Goal: Task Accomplishment & Management: Manage account settings

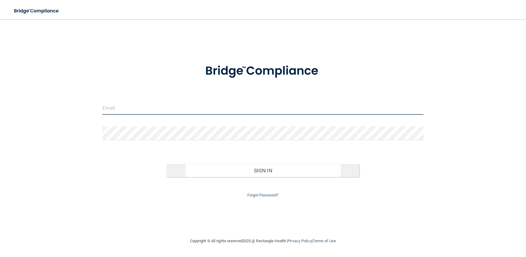
type input "[PERSON_NAME][EMAIL_ADDRESS][DOMAIN_NAME]"
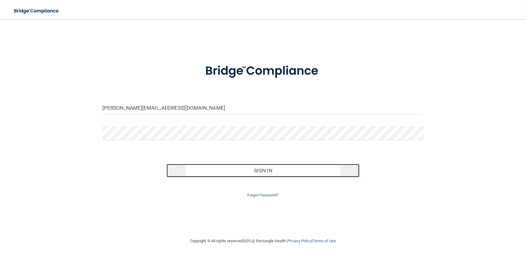
click at [193, 168] on button "Sign In" at bounding box center [263, 170] width 193 height 13
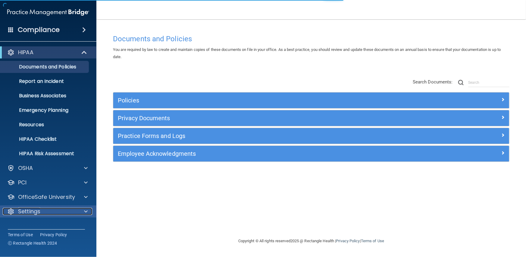
click at [51, 213] on div "Settings" at bounding box center [40, 211] width 75 height 7
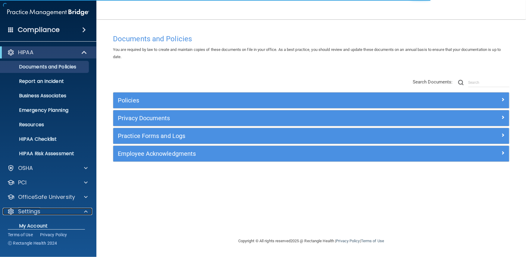
scroll to position [51, 0]
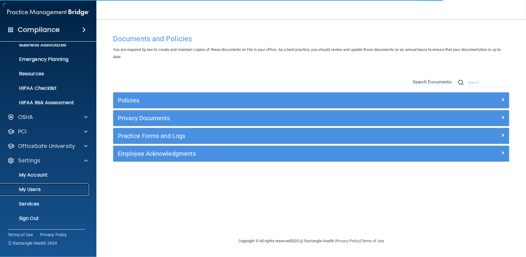
click at [31, 188] on p "My Users" at bounding box center [45, 189] width 82 height 6
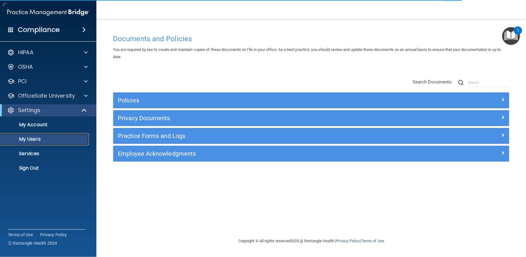
select select "20"
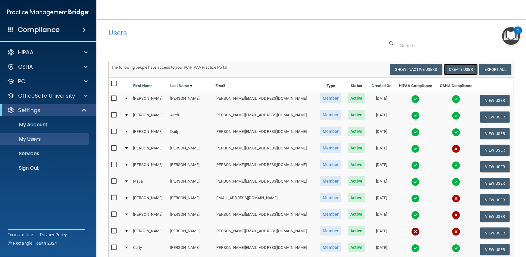
click at [448, 68] on button "Create User" at bounding box center [461, 69] width 34 height 11
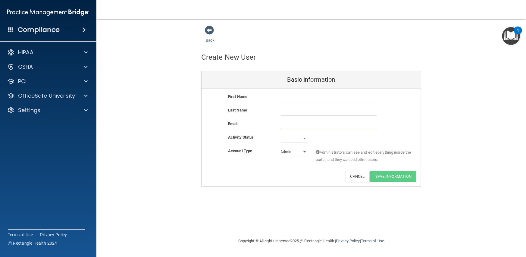
click at [291, 127] on input "email" at bounding box center [329, 124] width 96 height 9
paste input "[EMAIL_ADDRESS][DOMAIN_NAME]"
type input "[EMAIL_ADDRESS][DOMAIN_NAME]"
click at [294, 100] on input "text" at bounding box center [329, 97] width 96 height 9
type input "[PERSON_NAME]"
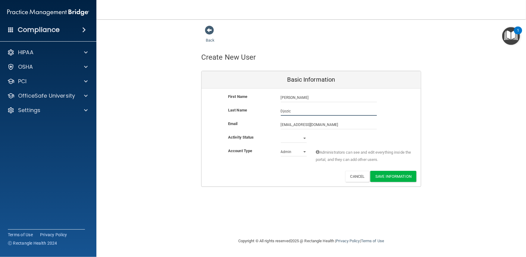
type input "Djozic"
click at [290, 139] on select "Active Inactive" at bounding box center [294, 138] width 26 height 9
select select "active"
click at [281, 134] on select "Active Inactive" at bounding box center [294, 138] width 26 height 9
click at [293, 151] on select "Admin Member" at bounding box center [294, 151] width 26 height 9
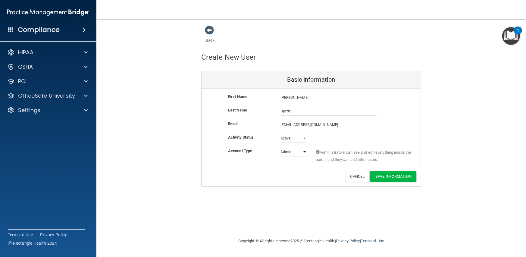
select select "practice_member"
click at [281, 147] on select "Admin Member" at bounding box center [294, 151] width 26 height 9
click at [396, 177] on button "Save Information" at bounding box center [393, 176] width 46 height 11
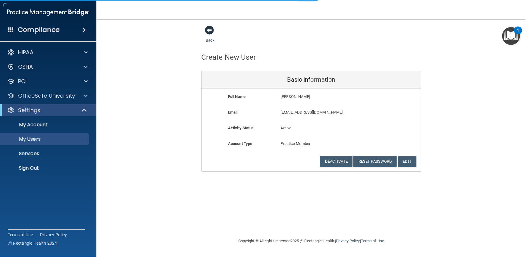
select select "20"
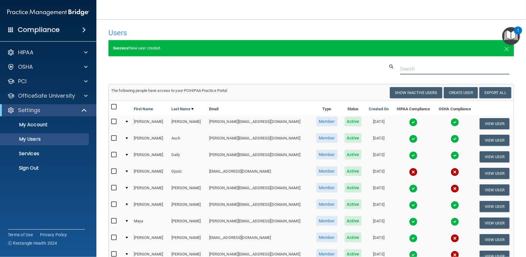
click at [411, 69] on input "text" at bounding box center [454, 68] width 109 height 11
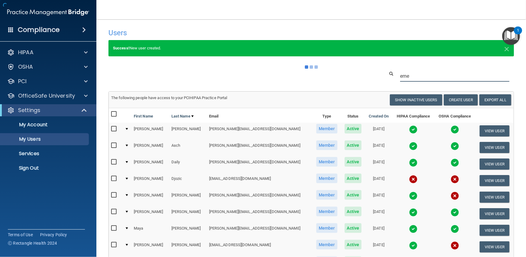
type input "emer"
